Goal: Task Accomplishment & Management: Complete application form

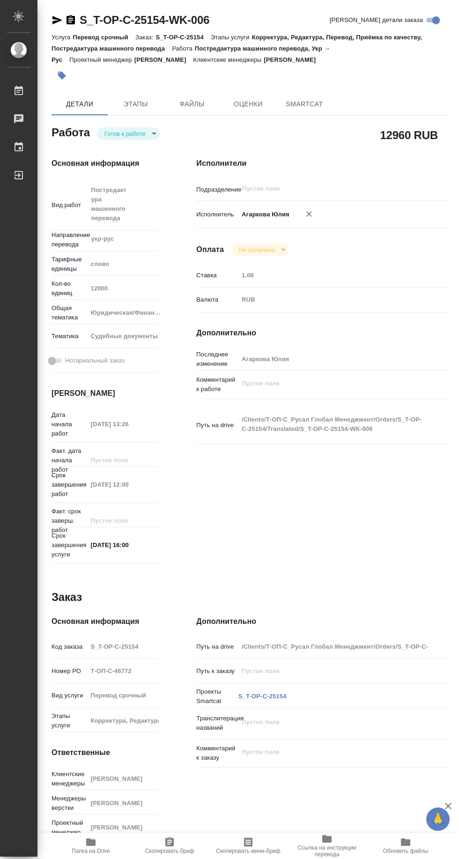
type textarea "x"
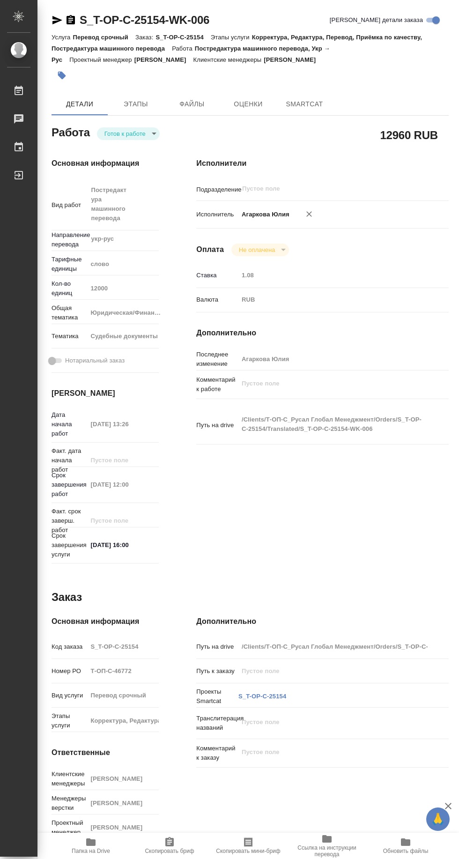
type textarea "x"
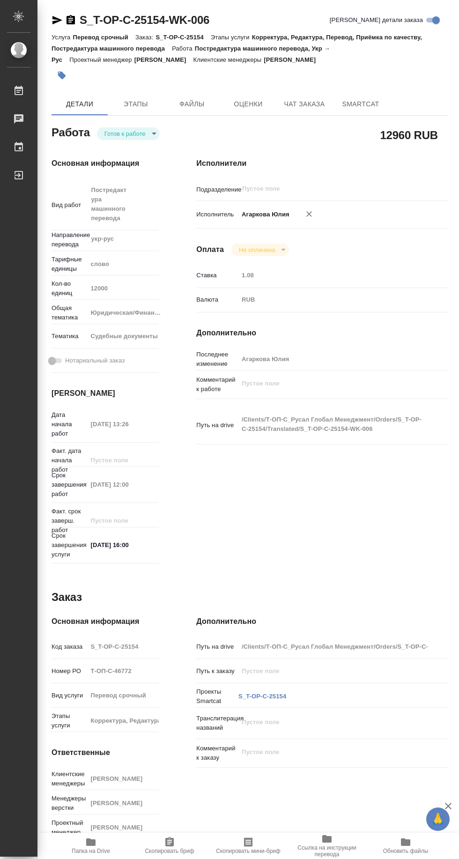
type textarea "x"
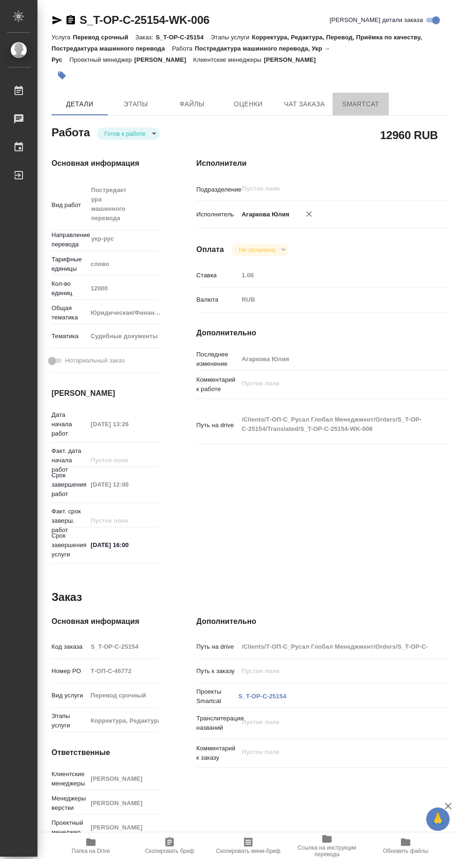
click at [357, 104] on span "SmartCat" at bounding box center [360, 104] width 45 height 12
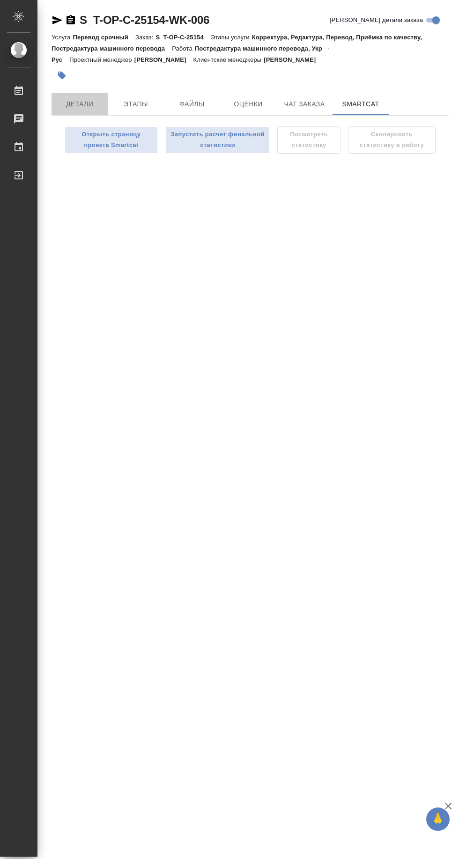
click at [74, 104] on span "Детали" at bounding box center [79, 104] width 45 height 12
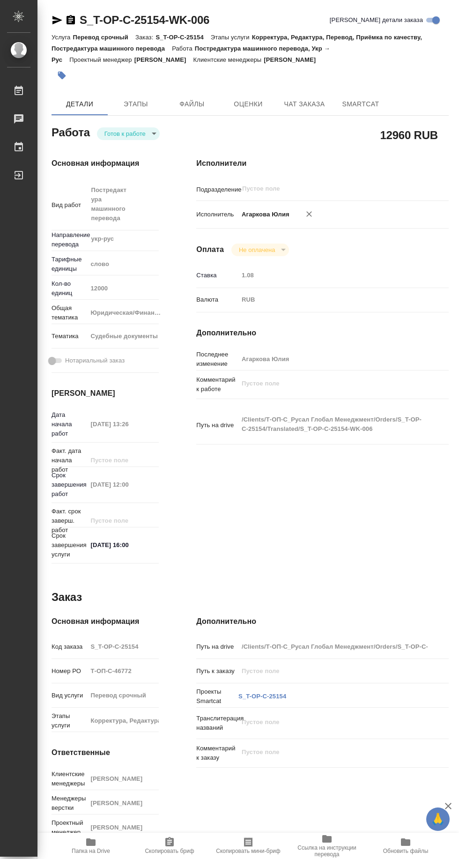
type textarea "x"
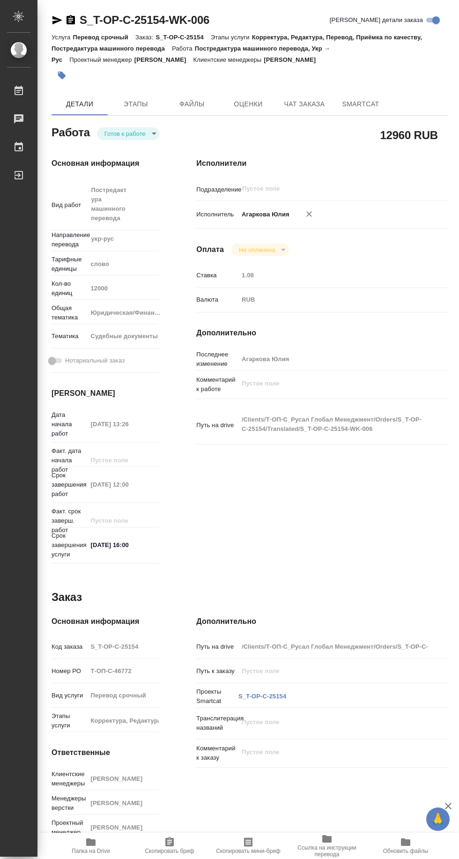
type textarea "x"
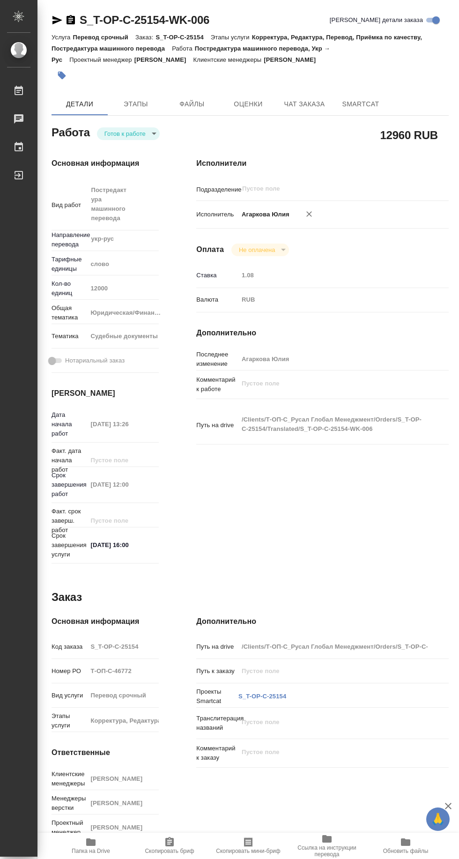
click at [137, 134] on body "🙏 .cls-1 fill:#fff; AWATERA [PERSON_NAME] 0 Чаты График Выйти S_T-OP-C-25154-WK…" at bounding box center [229, 429] width 459 height 859
type textarea "x"
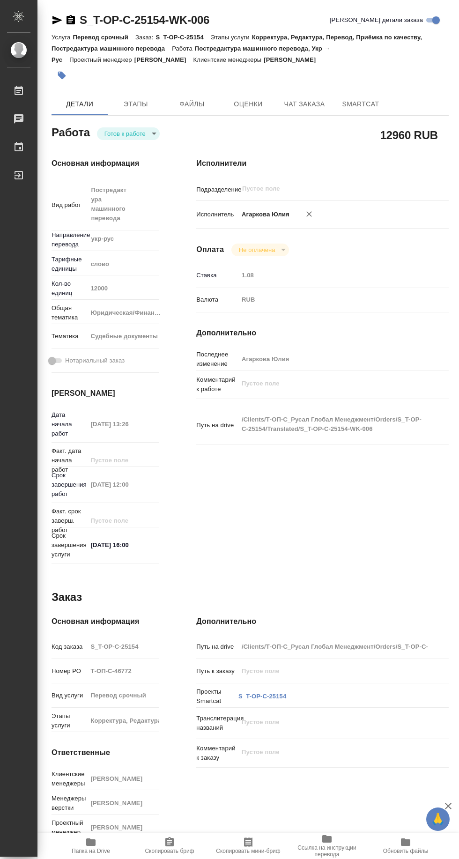
type textarea "x"
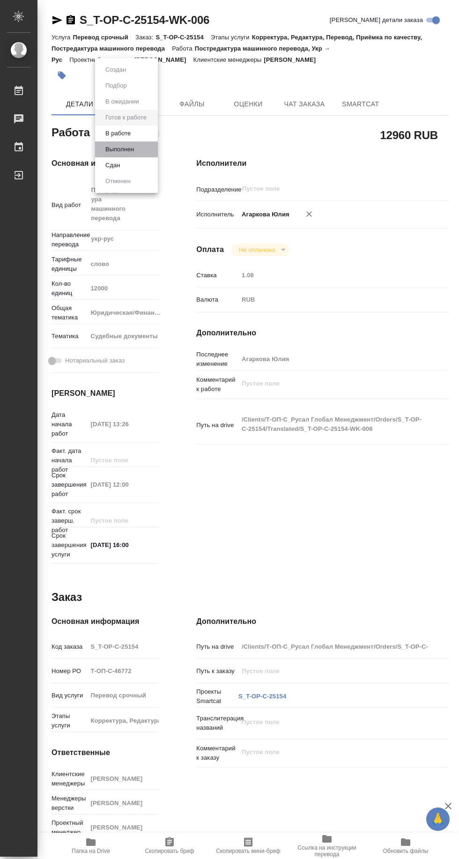
click at [133, 152] on button "Выполнен" at bounding box center [120, 149] width 34 height 10
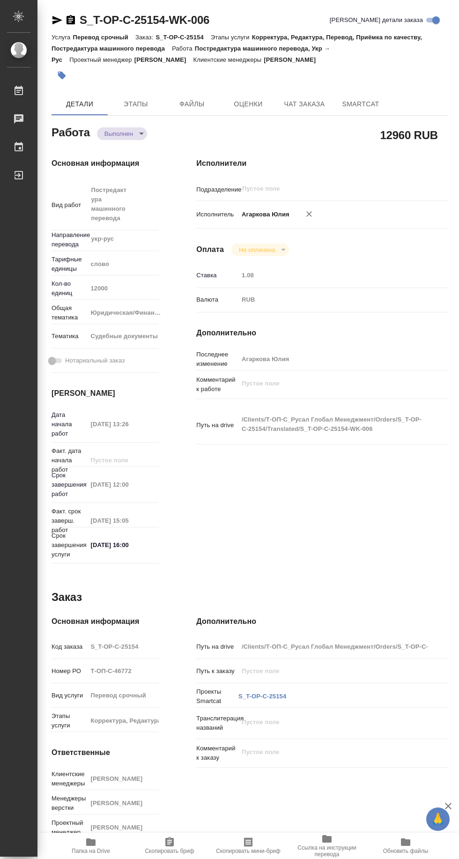
type textarea "x"
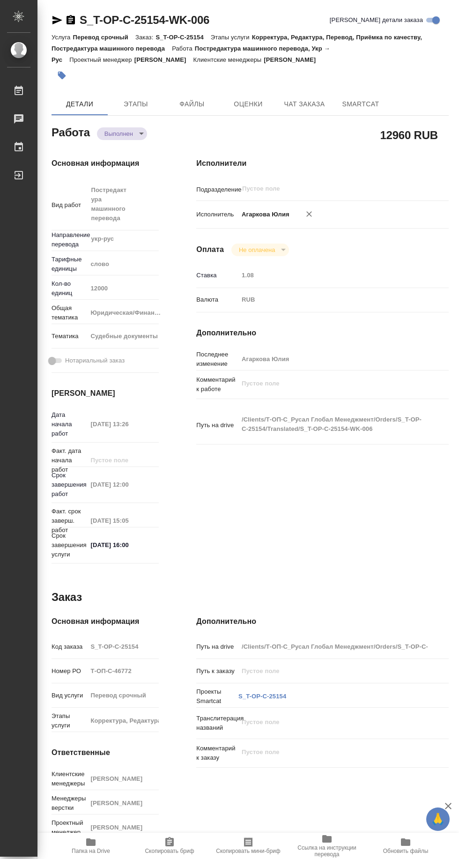
type textarea "x"
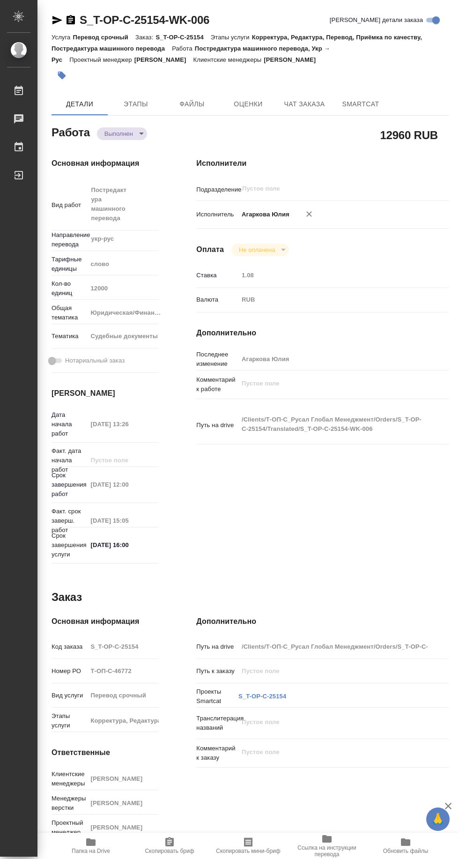
type textarea "x"
